Goal: Information Seeking & Learning: Find specific fact

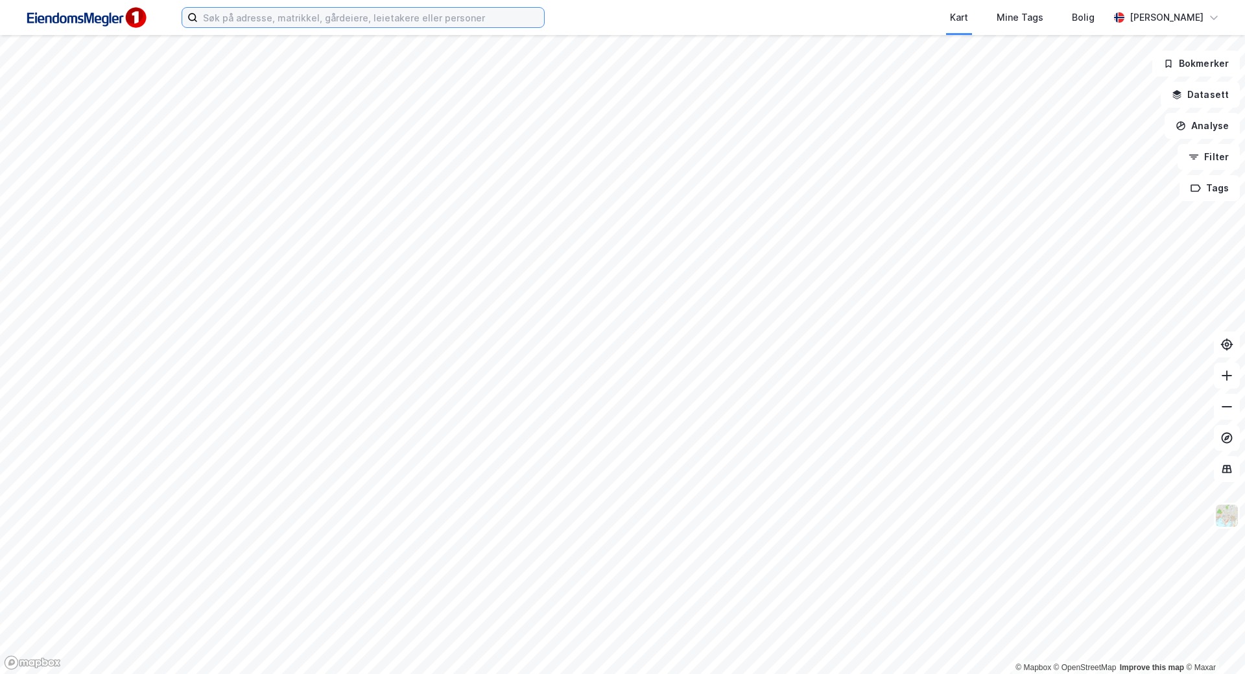
click at [452, 15] on input at bounding box center [371, 17] width 346 height 19
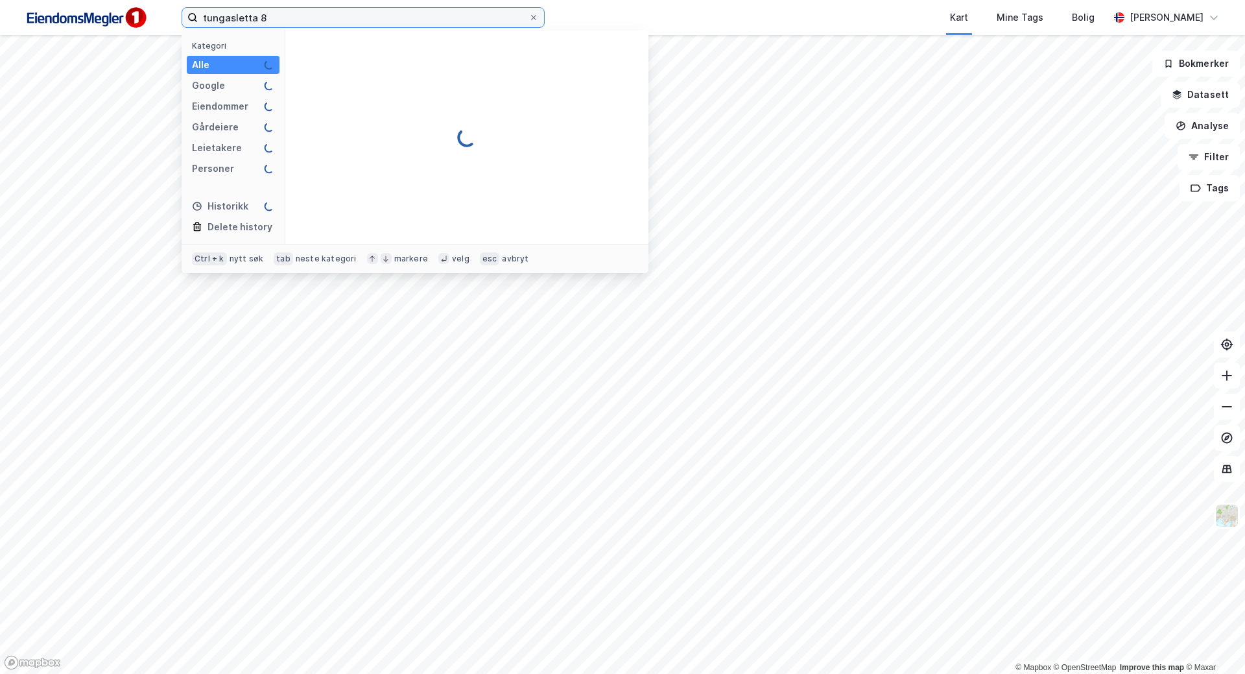
type input "tungasletta 8"
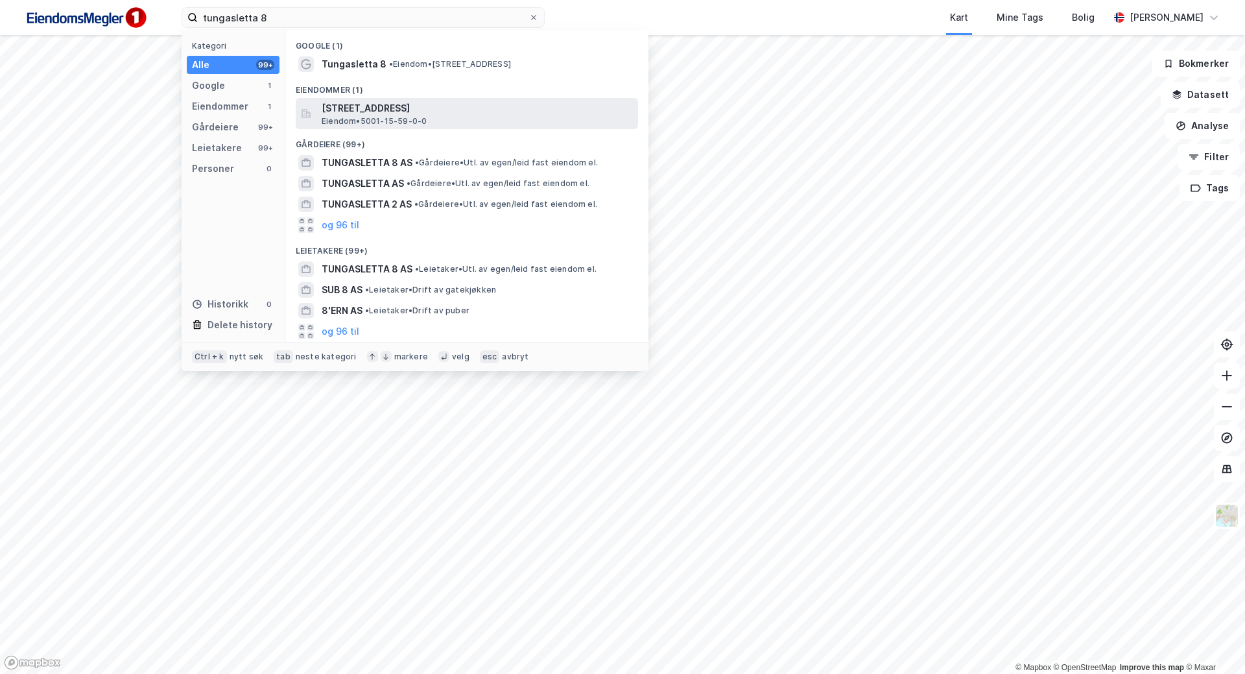
click at [440, 111] on span "[STREET_ADDRESS]" at bounding box center [477, 109] width 311 height 16
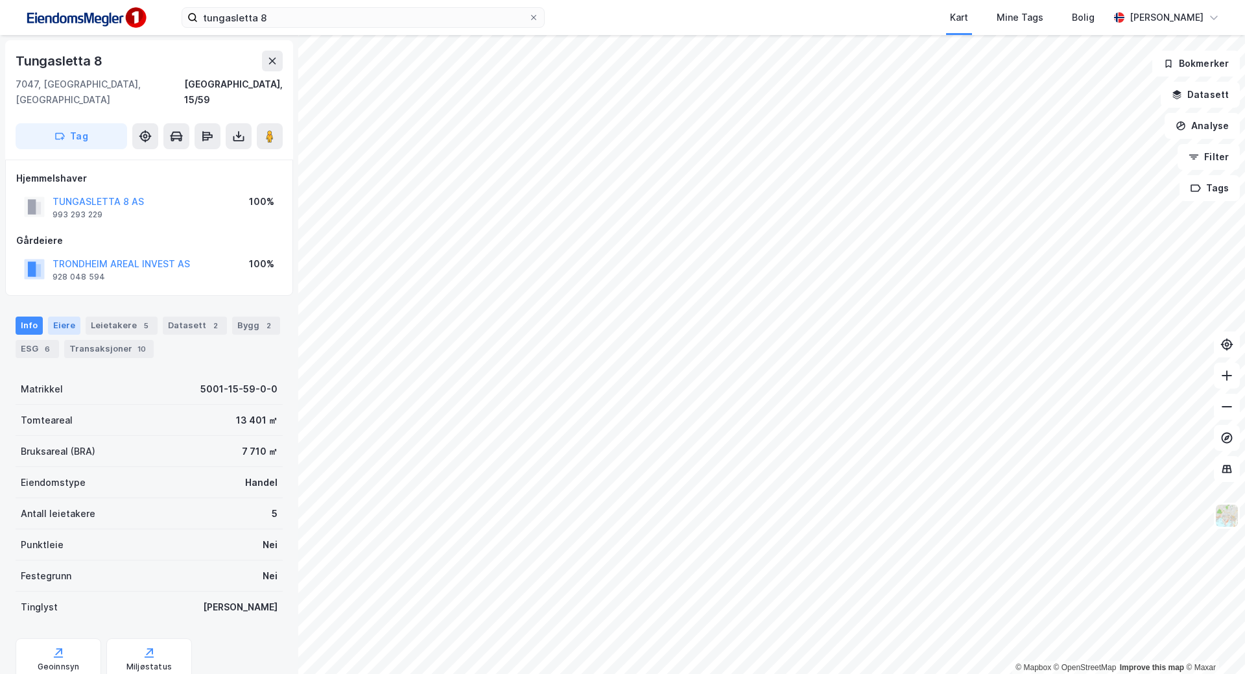
click at [70, 316] on div "Eiere" at bounding box center [64, 325] width 32 height 18
